Goal: Navigation & Orientation: Find specific page/section

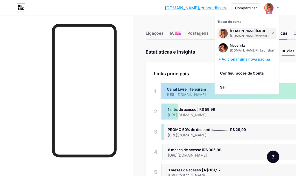
scroll to position [176, 296]
click at [159, 11] on div "[DOMAIN_NAME]/crisba... [DOMAIN_NAME]/crisbaldissera Compartilhar Trocar de con…" at bounding box center [148, 7] width 296 height 9
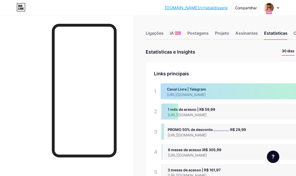
click at [278, 7] on icon at bounding box center [278, 8] width 3 height 2
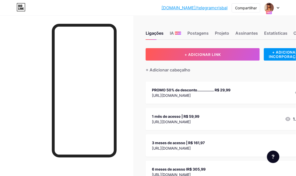
click at [277, 8] on icon at bounding box center [278, 8] width 3 height 2
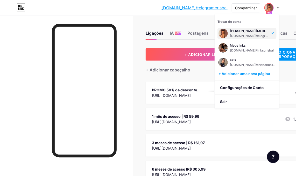
click at [142, 10] on div "[DOMAIN_NAME]/telegr... [DOMAIN_NAME]/telegramcrisbal Compartilhar Trocar de co…" at bounding box center [148, 7] width 296 height 9
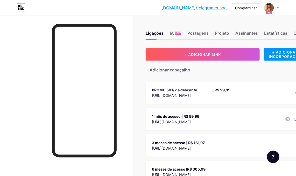
click at [278, 7] on icon at bounding box center [278, 8] width 3 height 2
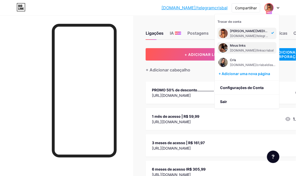
click at [263, 49] on div "[DOMAIN_NAME]/linkscrisbal" at bounding box center [252, 50] width 44 height 4
